Goal: Task Accomplishment & Management: Manage account settings

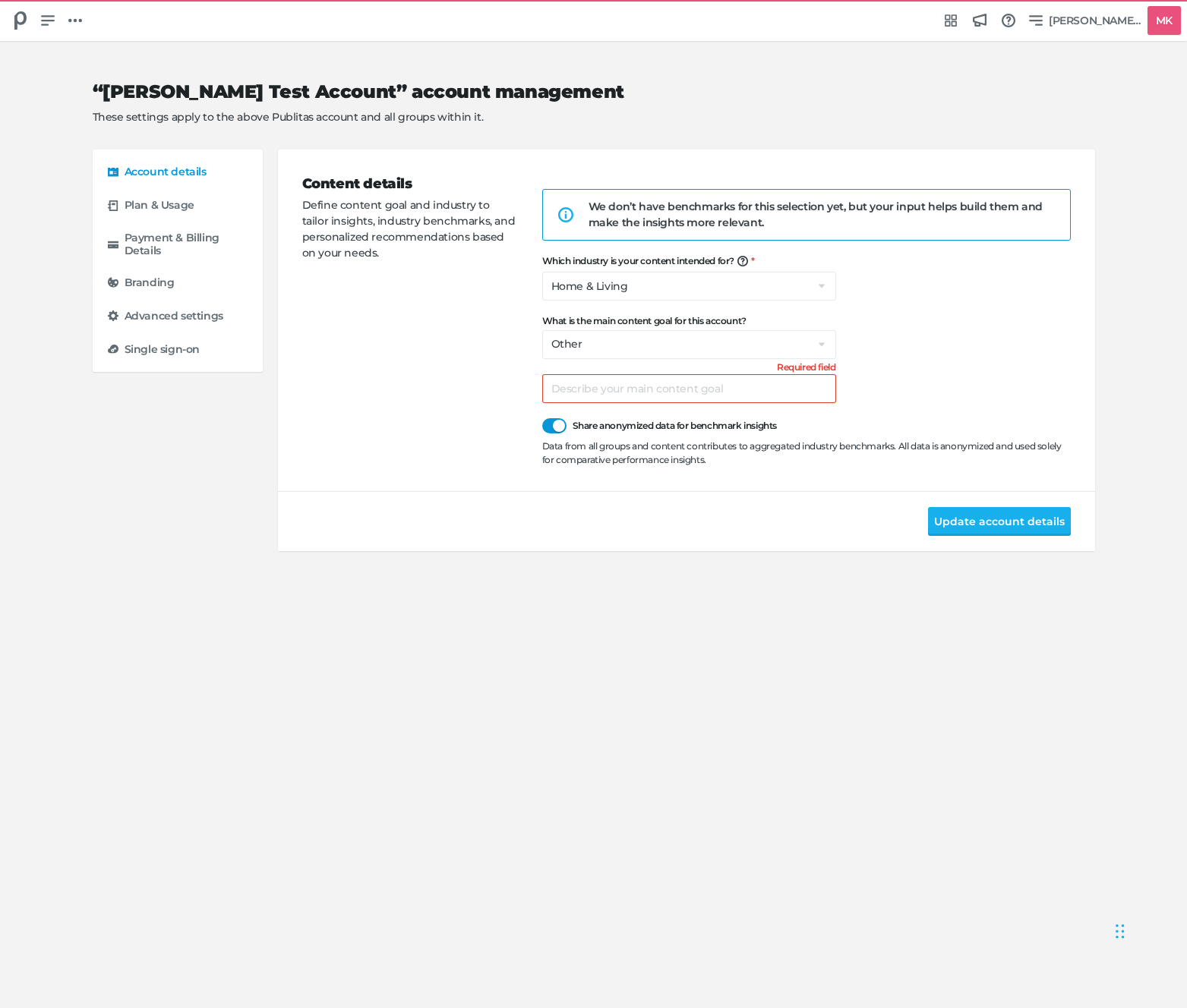
select select "hl"
select select "na"
click at [729, 220] on div "We don’t have benchmarks for this selection yet, but your input helps build the…" at bounding box center [818, 215] width 457 height 32
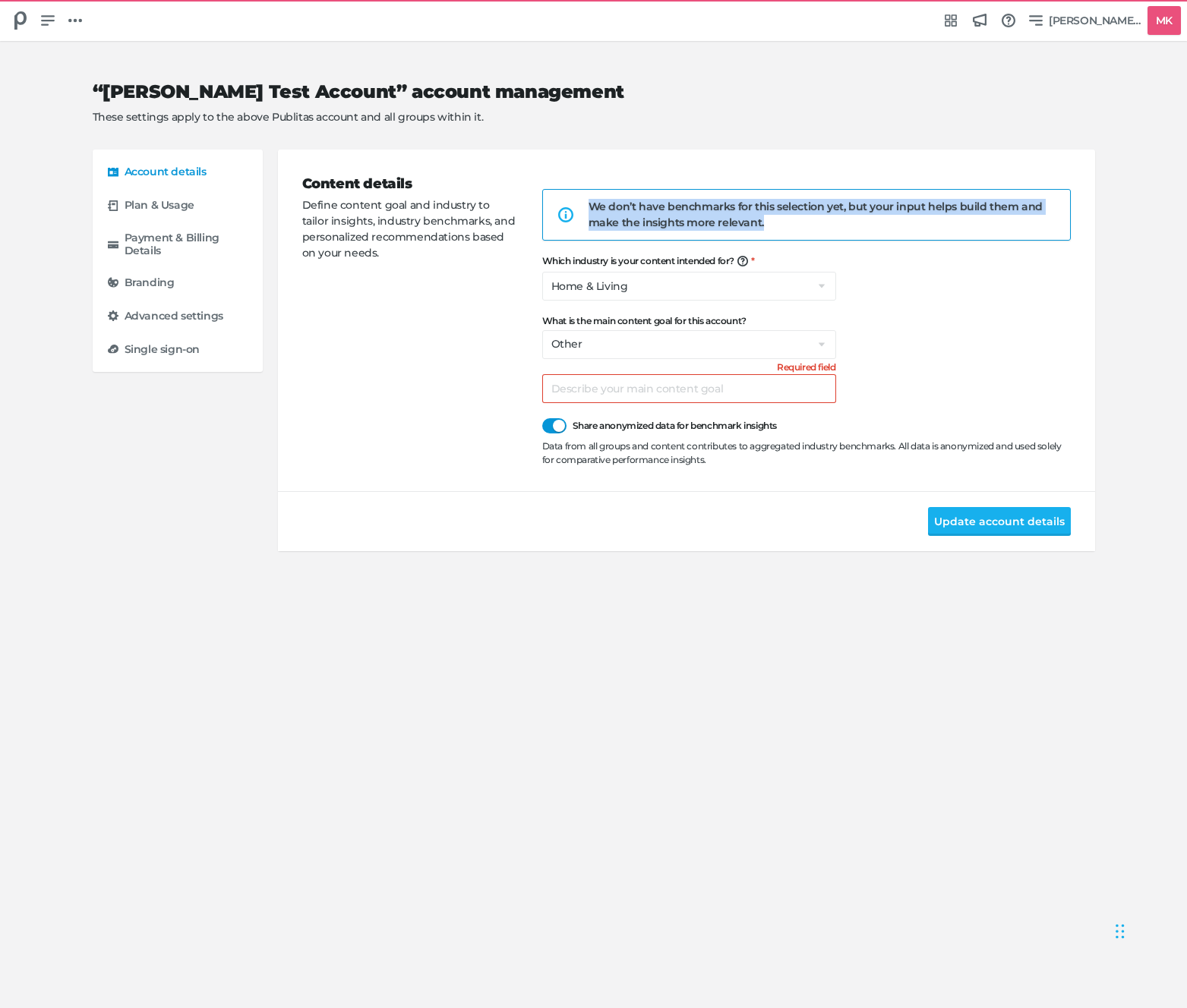
click at [729, 220] on div "We don’t have benchmarks for this selection yet, but your input helps build the…" at bounding box center [818, 215] width 457 height 32
click at [701, 401] on input "text" at bounding box center [689, 388] width 294 height 29
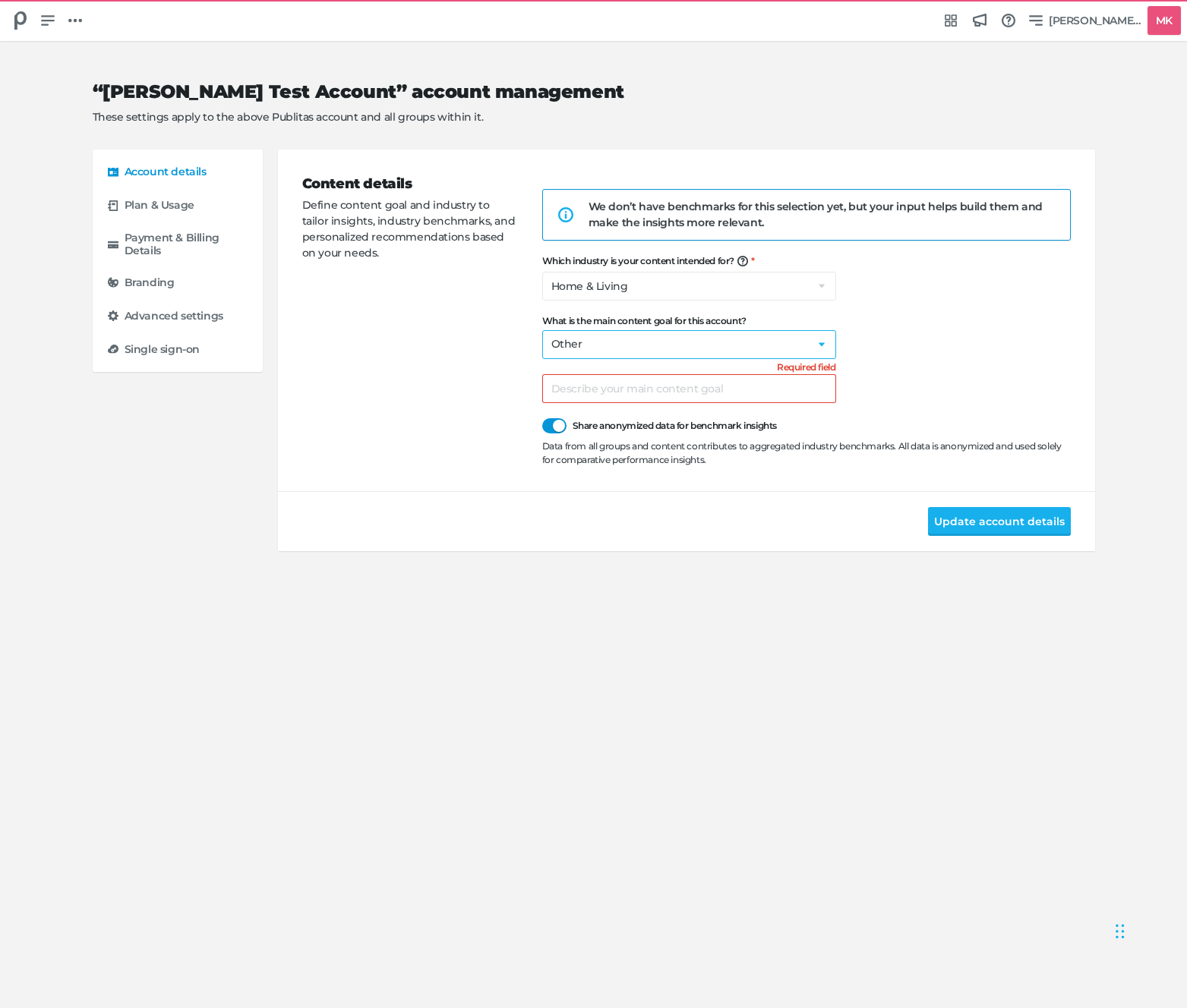
click at [652, 340] on select "Select a goal Sell products directly or on the website Promote physical store/d…" at bounding box center [689, 344] width 294 height 29
click at [716, 289] on select "Select the industry you're in Home & Living Supermarkets/Food & Beverage DIY/Eq…" at bounding box center [689, 286] width 294 height 29
select select "na"
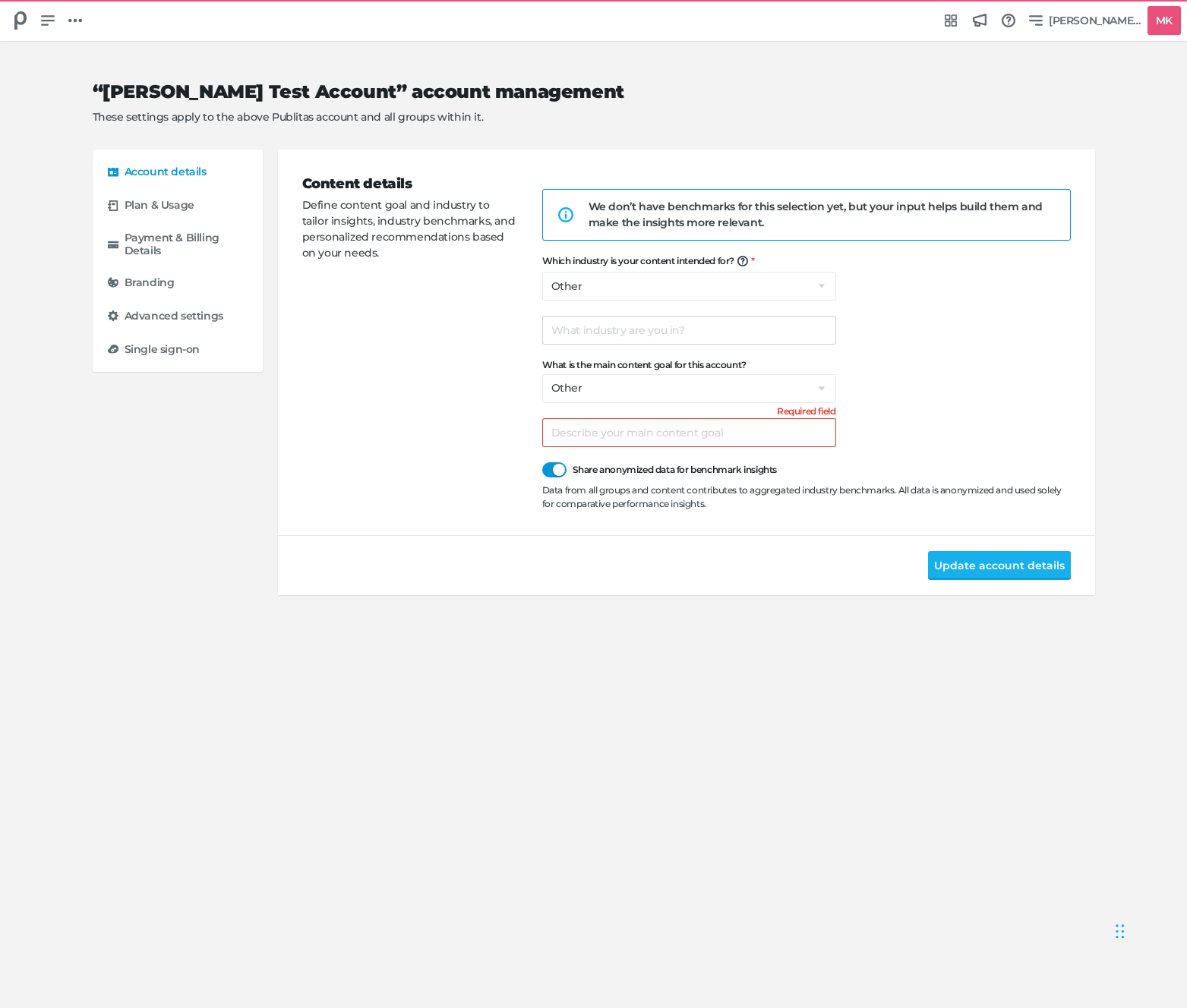
click at [441, 438] on div "Content details Define content goal and industry to tailor insights, industry b…" at bounding box center [423, 342] width 240 height 337
click at [668, 391] on select "Select a goal Sell products directly or on the website Promote physical store/d…" at bounding box center [689, 388] width 294 height 29
select select "sp"
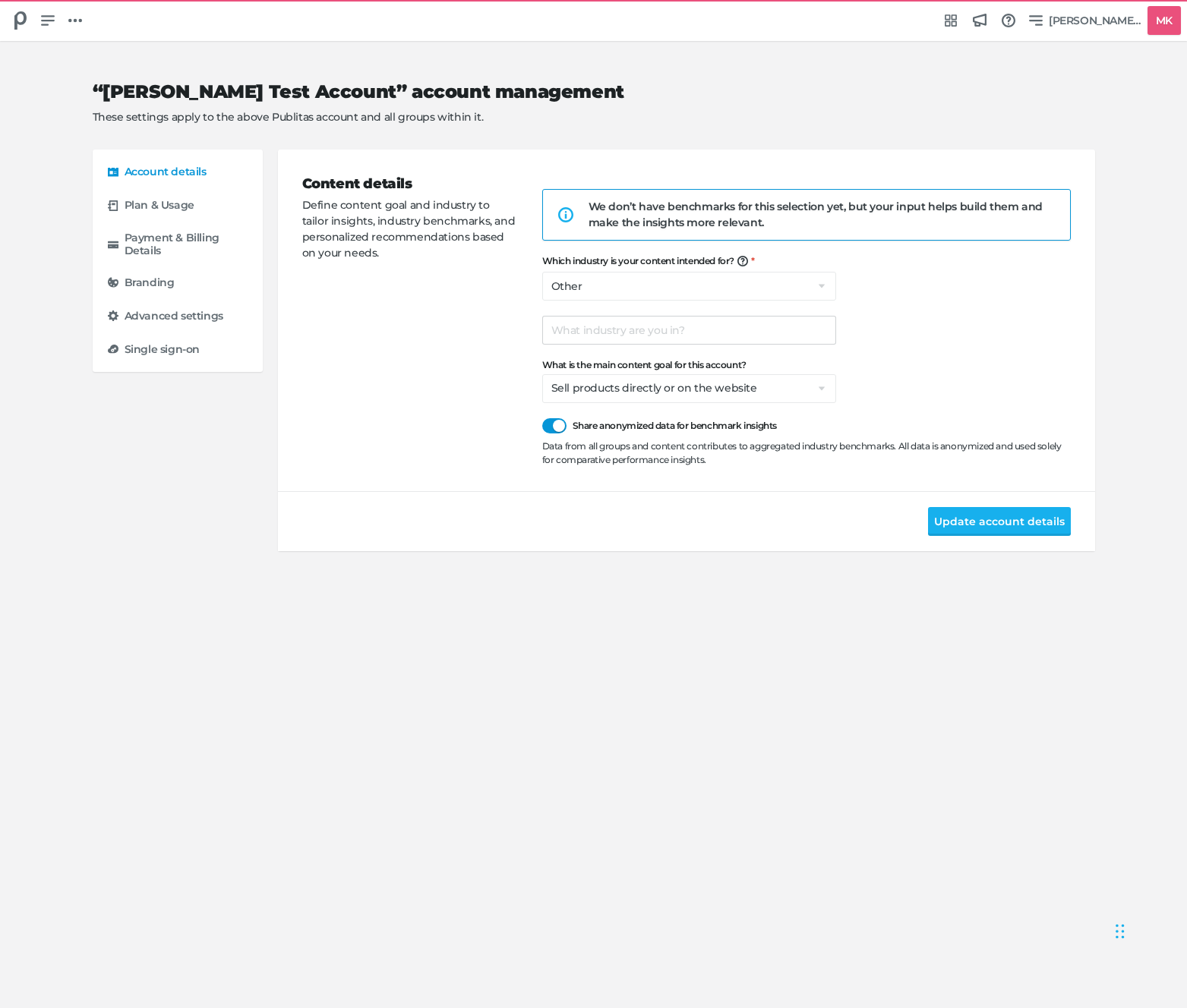
drag, startPoint x: 466, startPoint y: 502, endPoint x: 474, endPoint y: 492, distance: 12.8
click at [466, 502] on div "Update account details" at bounding box center [687, 520] width 818 height 60
click at [615, 391] on select "Select a goal Sell products directly or on the website Promote physical store/d…" at bounding box center [689, 388] width 294 height 29
click at [639, 286] on select "Select the industry you're in Home & Living Supermarkets/Food & Beverage DIY/Eq…" at bounding box center [689, 286] width 294 height 29
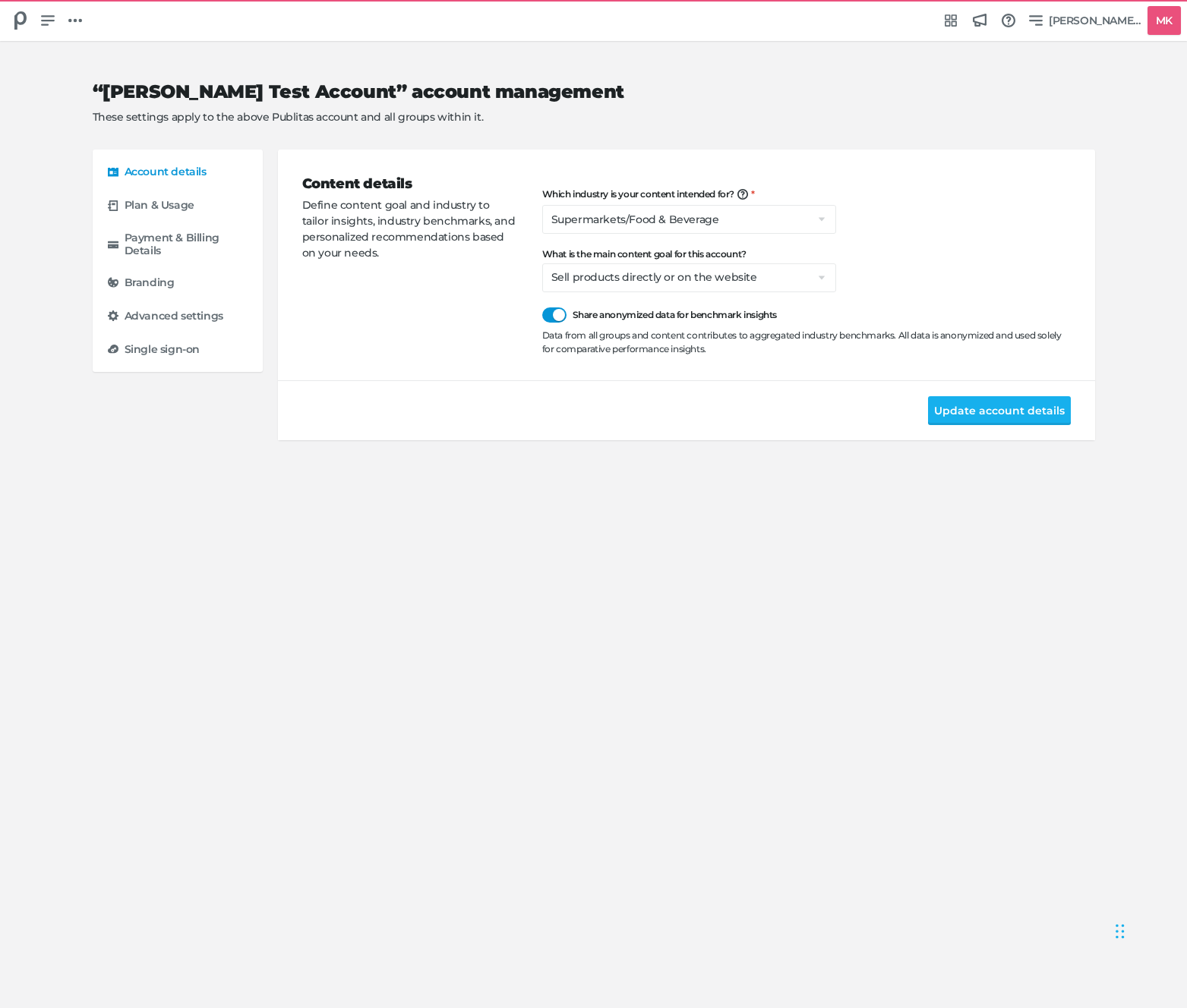
click at [385, 393] on div "Update account details" at bounding box center [687, 410] width 818 height 60
click at [717, 215] on select "Select the industry you're in Home & Living Supermarkets/Food & Beverage DIY/Eq…" at bounding box center [689, 219] width 294 height 29
click at [563, 235] on div "Which industry is your content intended for? We're building content benchmarks …" at bounding box center [806, 272] width 529 height 167
click at [572, 224] on select "Select the industry you're in Home & Living Supermarkets/Food & Beverage DIY/Eq…" at bounding box center [689, 219] width 294 height 29
select select "hl"
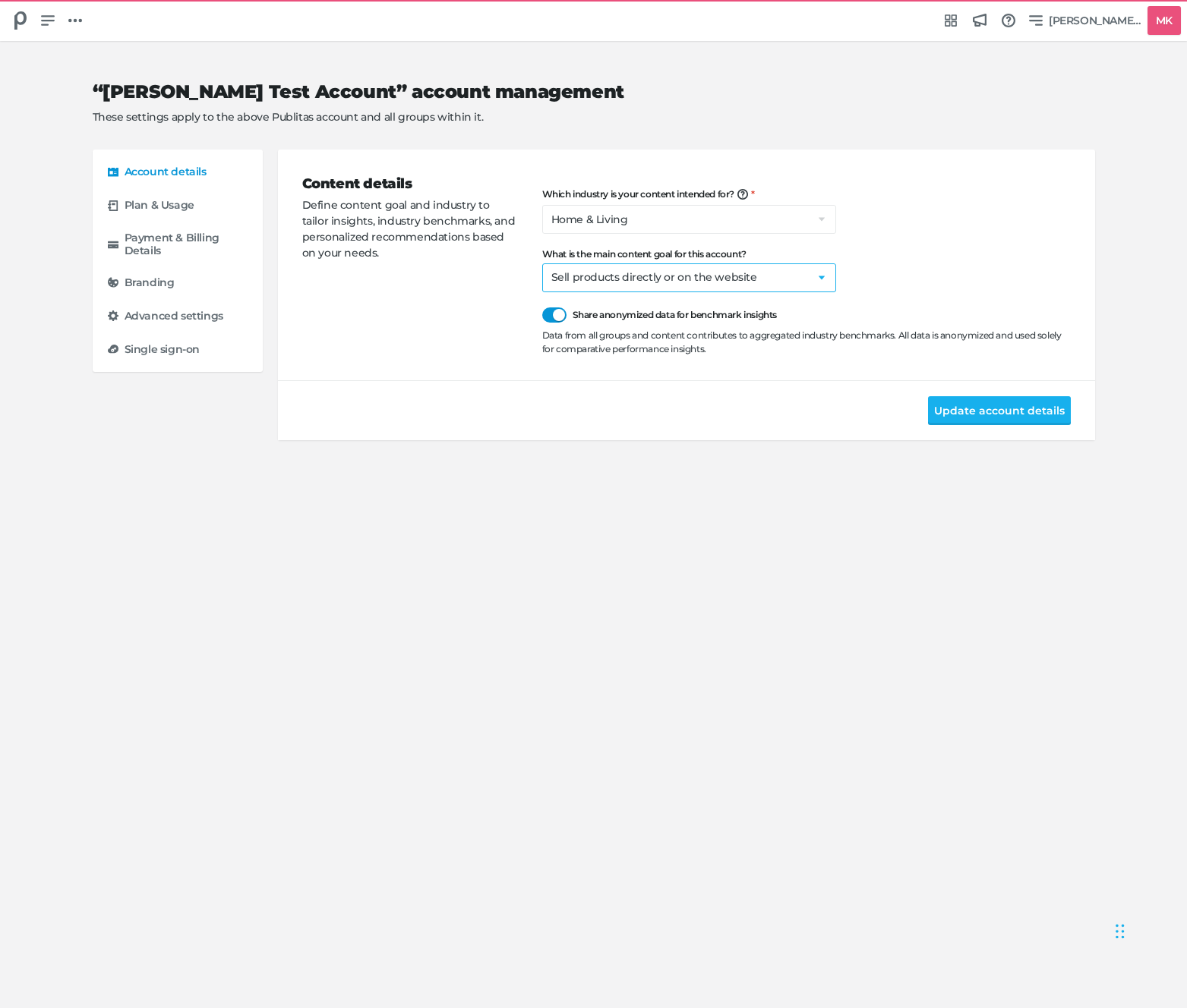
click at [591, 275] on select "Select a goal Sell products directly or on the website Promote physical store/d…" at bounding box center [689, 277] width 294 height 29
select select "na"
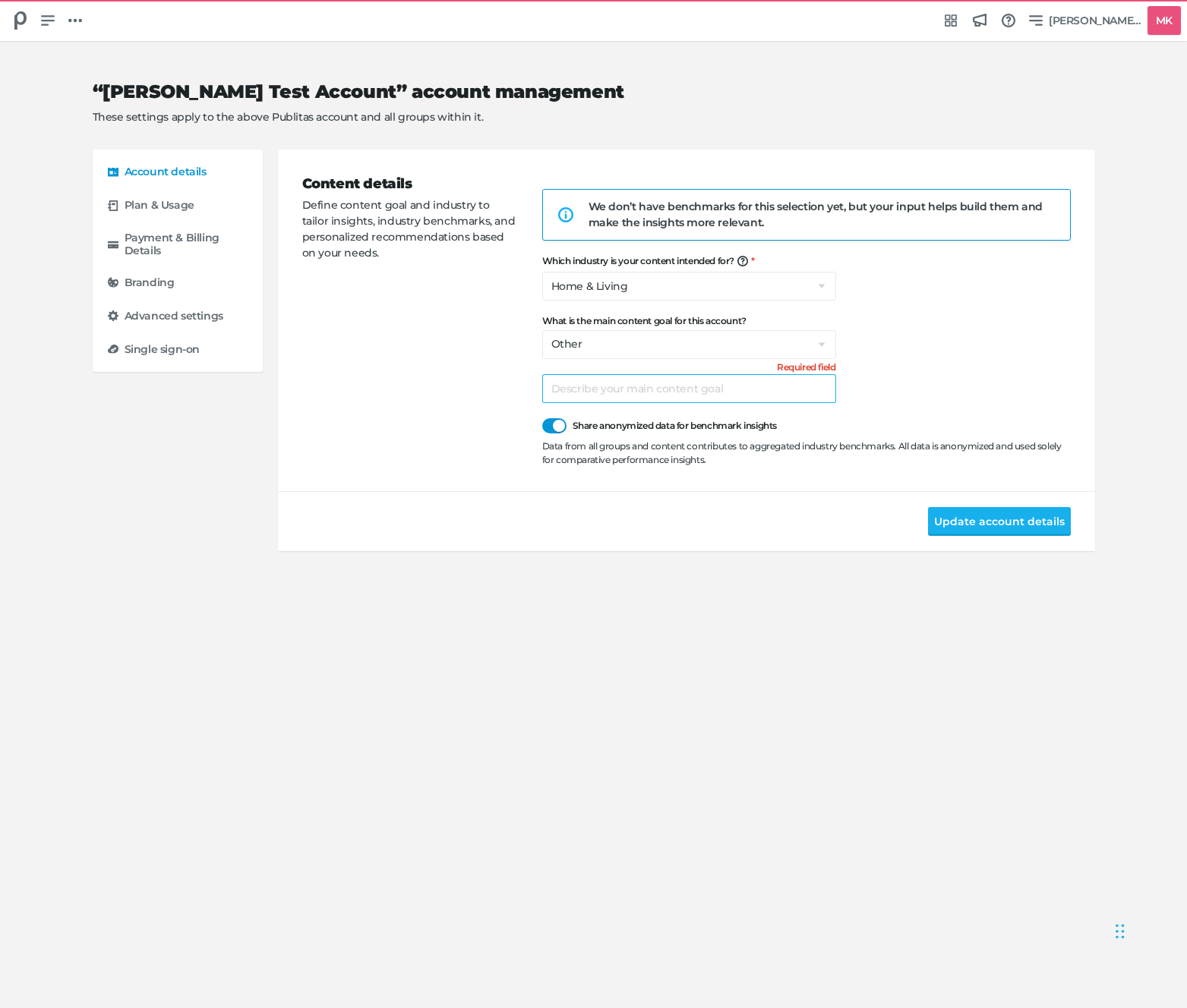
click at [602, 381] on input "text" at bounding box center [689, 388] width 294 height 29
click at [70, 21] on icon at bounding box center [75, 21] width 14 height 4
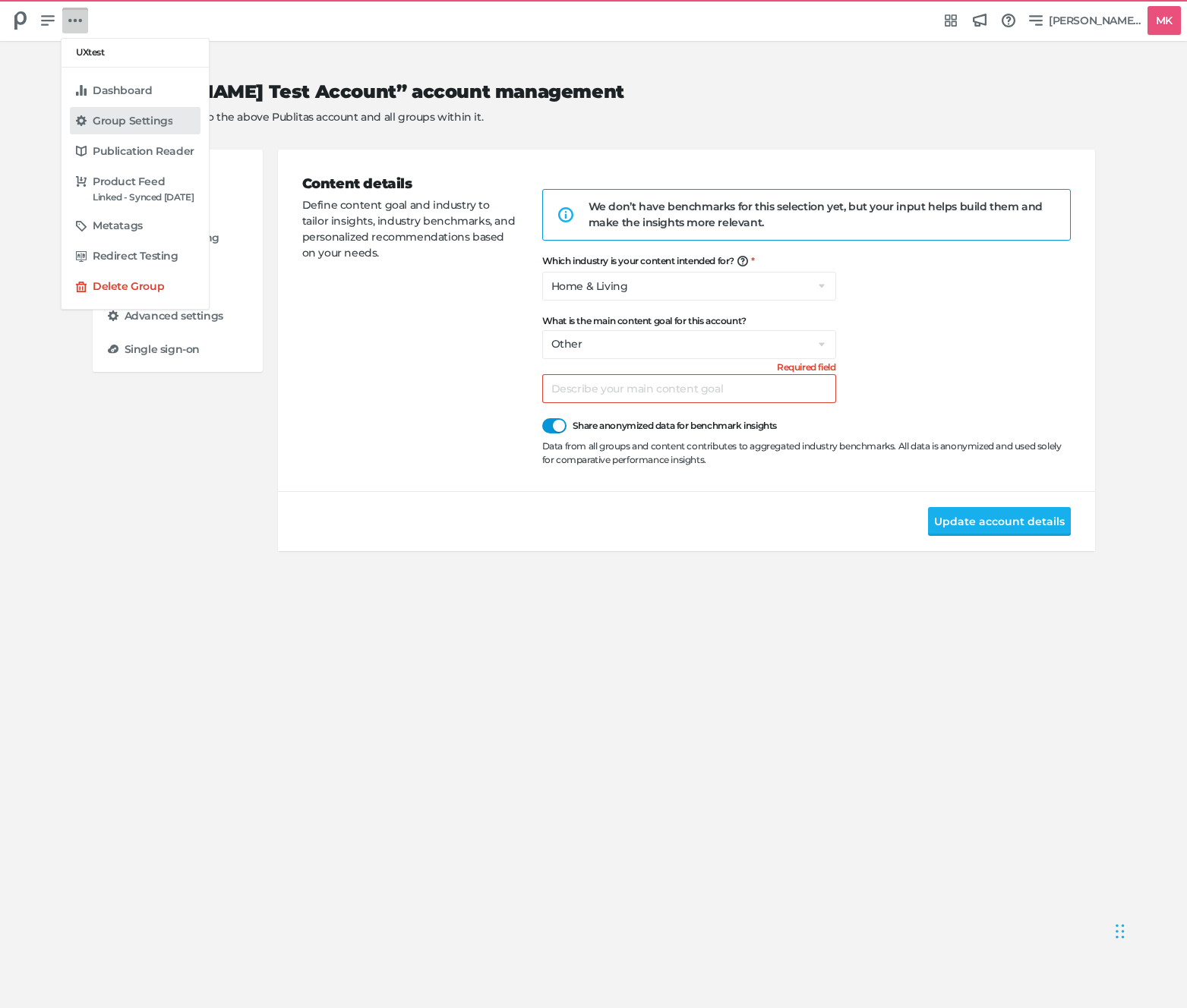
click at [119, 121] on h5 "Group Settings" at bounding box center [132, 121] width 80 height 13
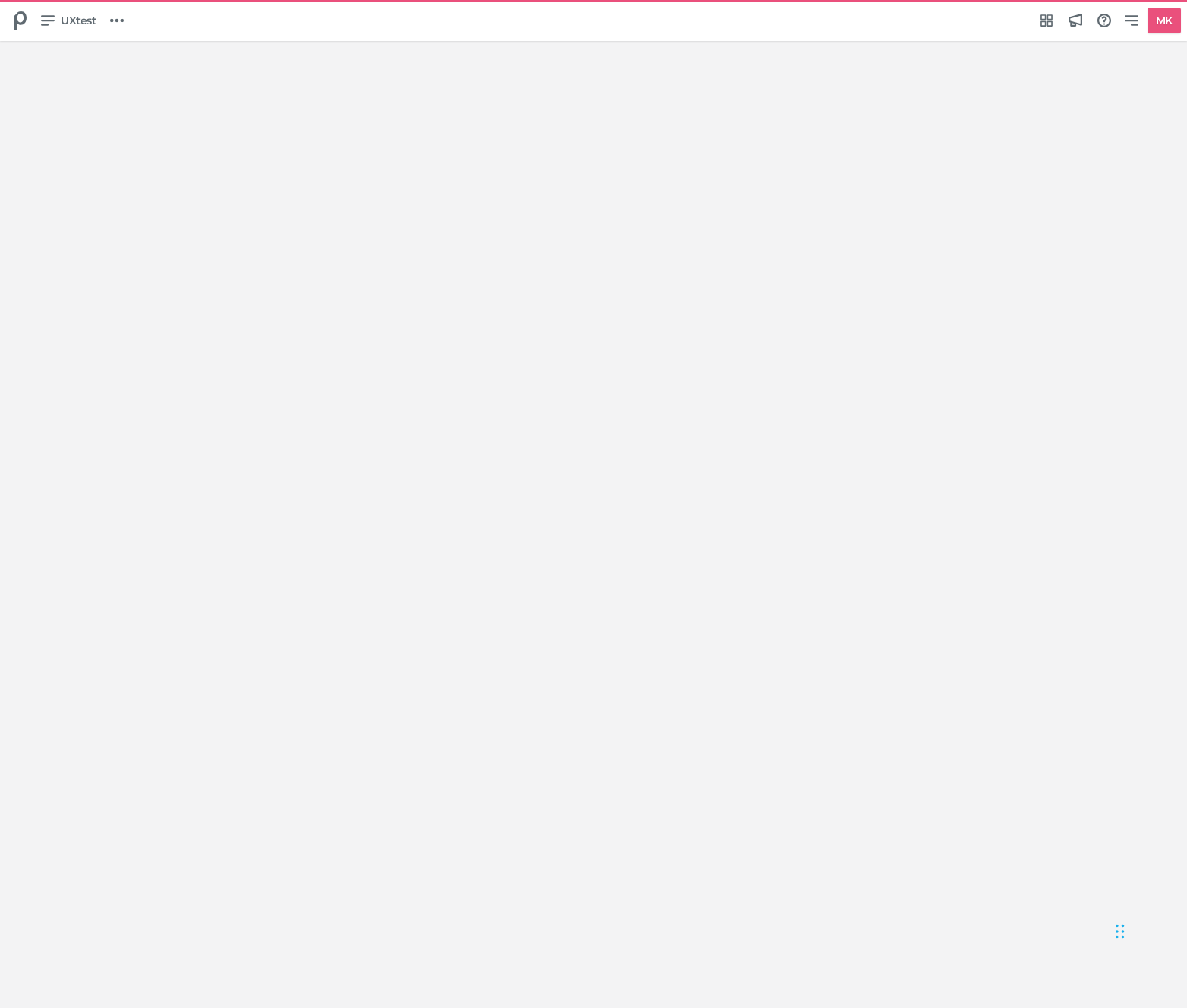
select select "Europe/[GEOGRAPHIC_DATA]"
select select "NL"
select select "hb"
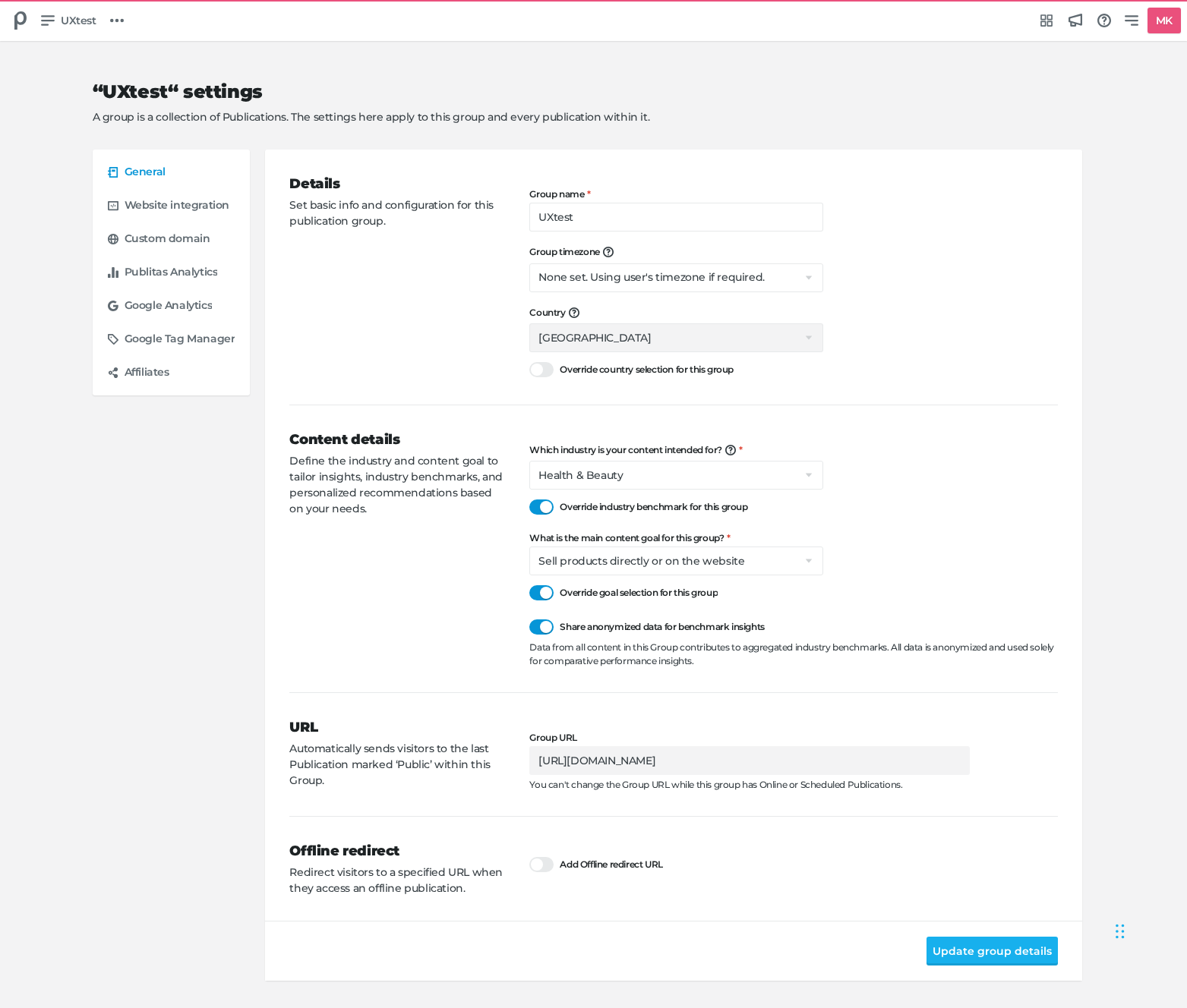
scroll to position [2, 0]
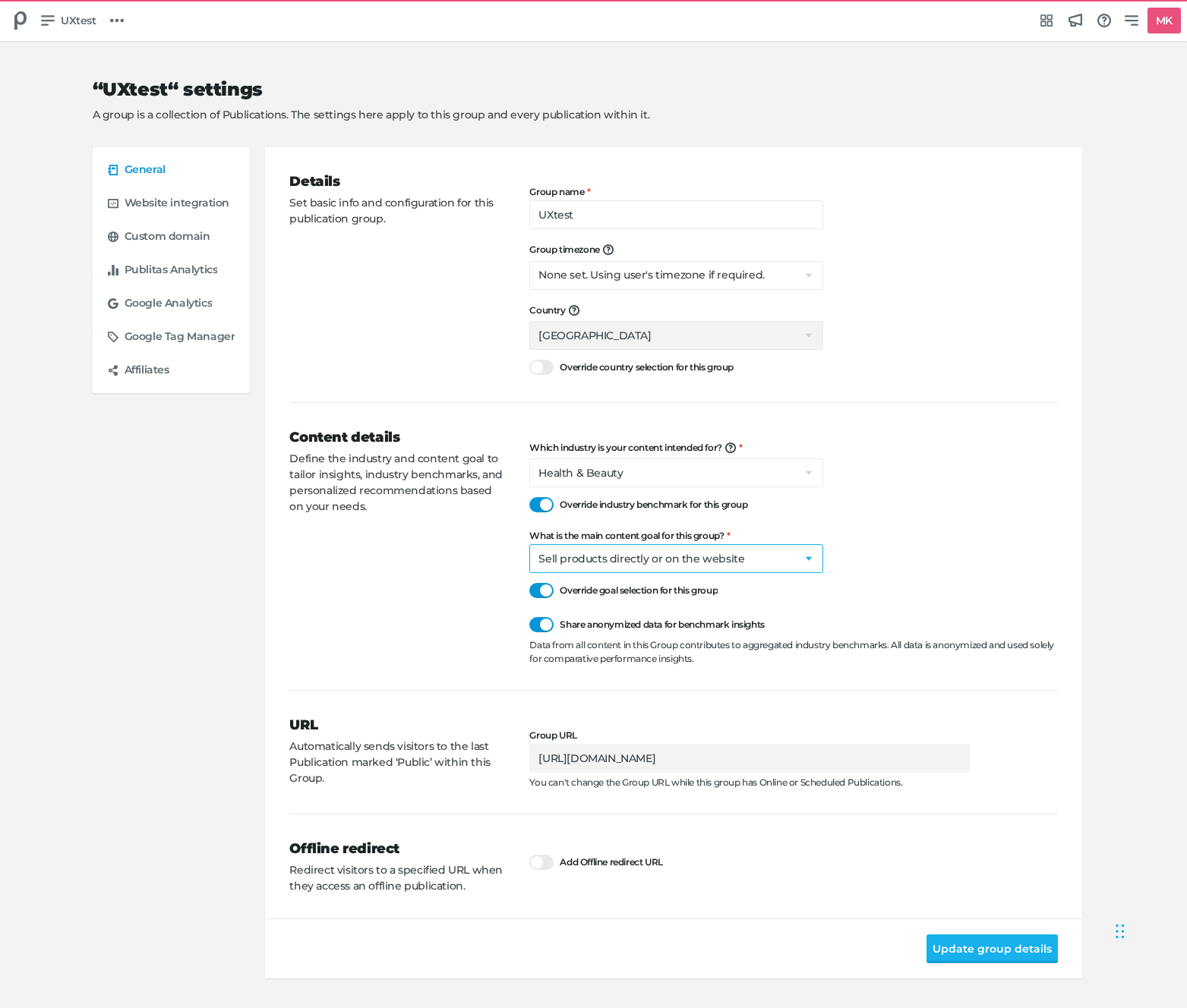
click at [631, 560] on select "Select a goal Sell products directly or on the website Promote physical store/d…" at bounding box center [676, 558] width 294 height 29
select select "na"
click at [453, 591] on div "Content details Define the industry and content goal to tailor insights, indust…" at bounding box center [410, 547] width 240 height 238
